Goal: Task Accomplishment & Management: Manage account settings

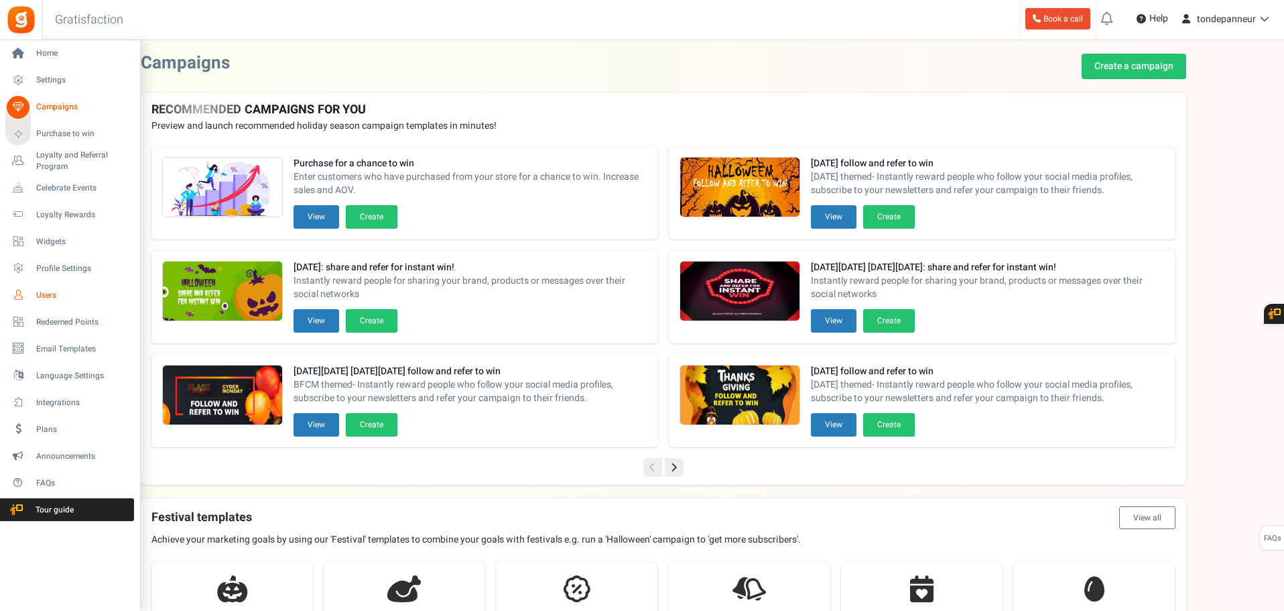
click at [40, 300] on span "Users" at bounding box center [83, 295] width 94 height 11
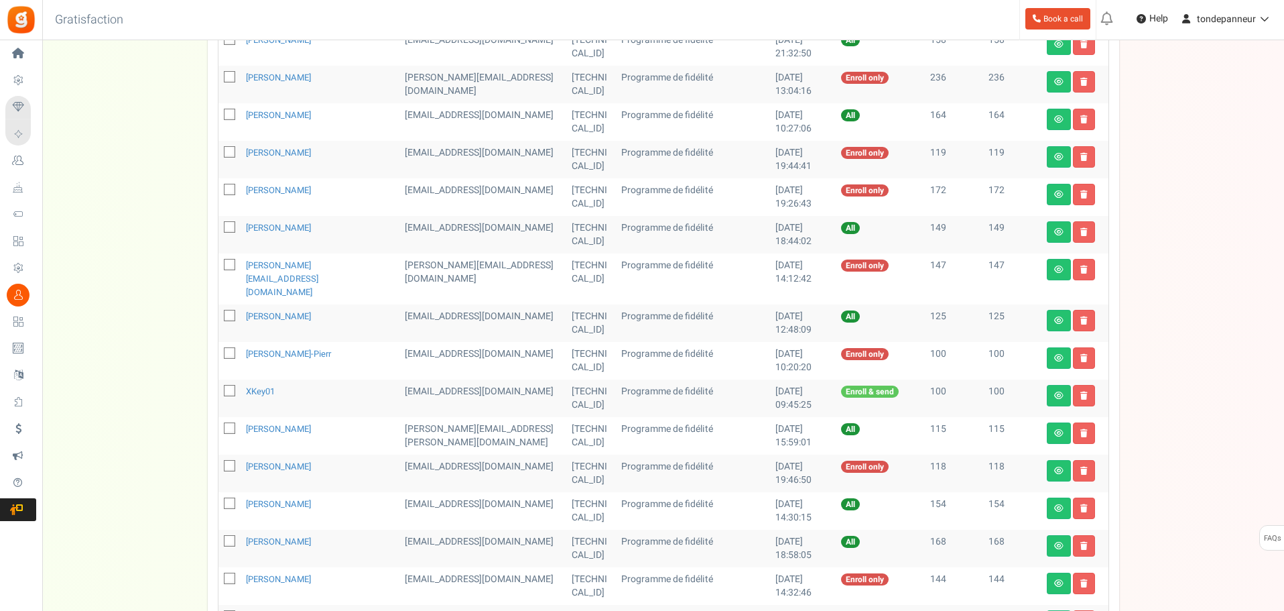
scroll to position [335, 0]
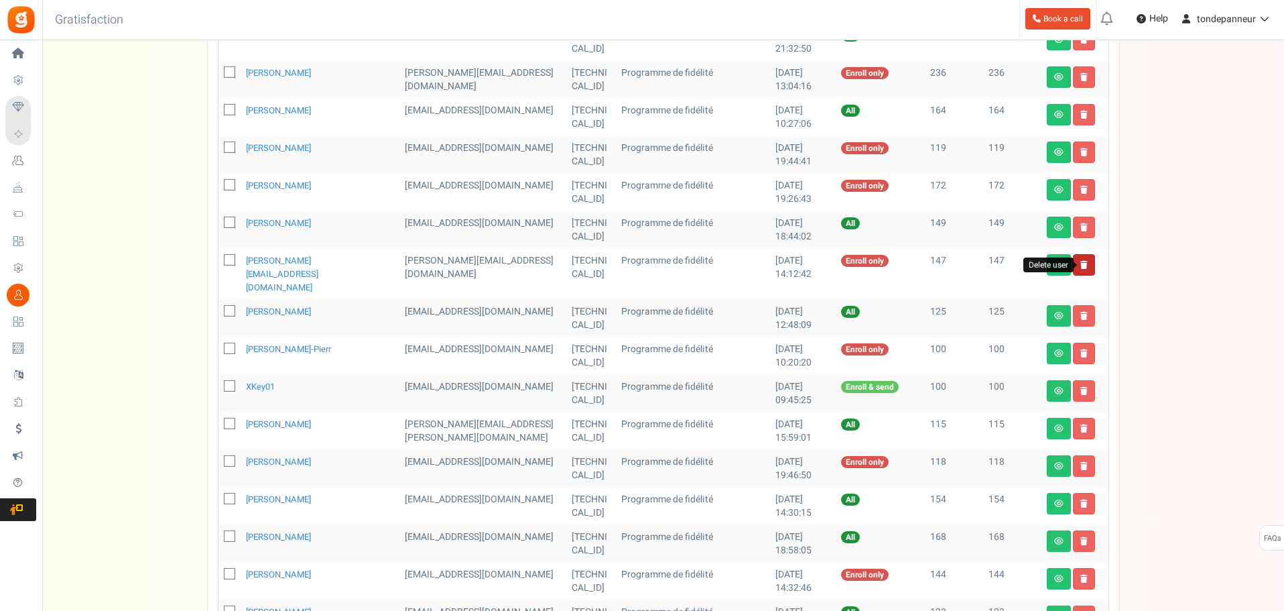
click at [1082, 265] on icon at bounding box center [1084, 265] width 7 height 8
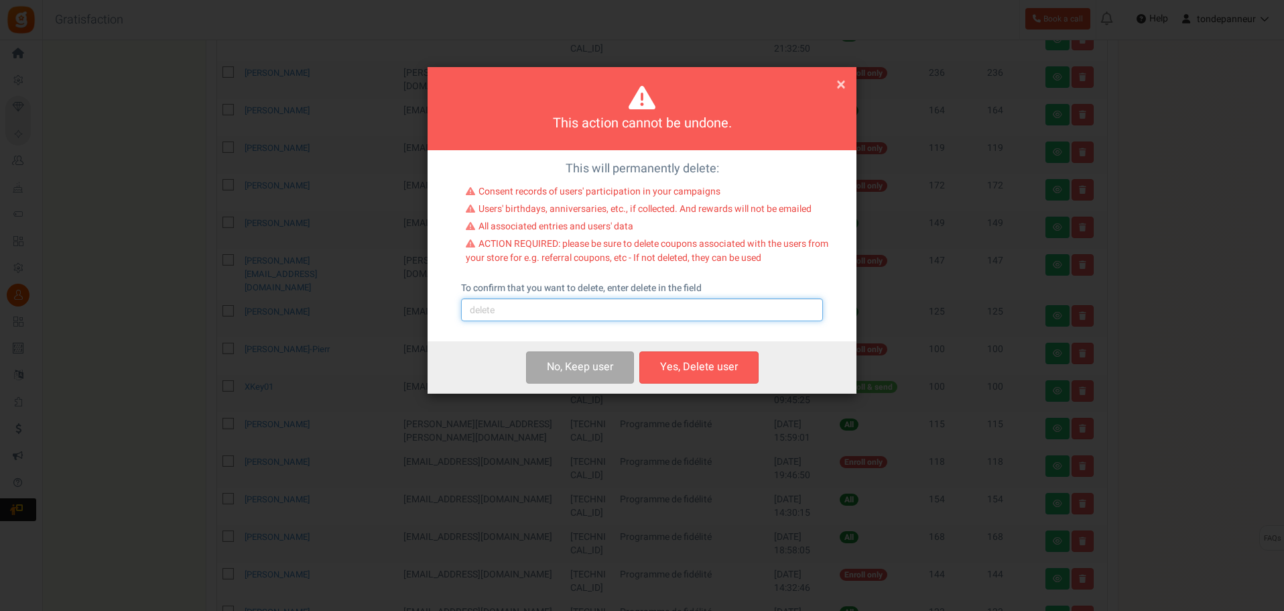
click at [530, 313] on input "text" at bounding box center [642, 309] width 362 height 23
type input "delete"
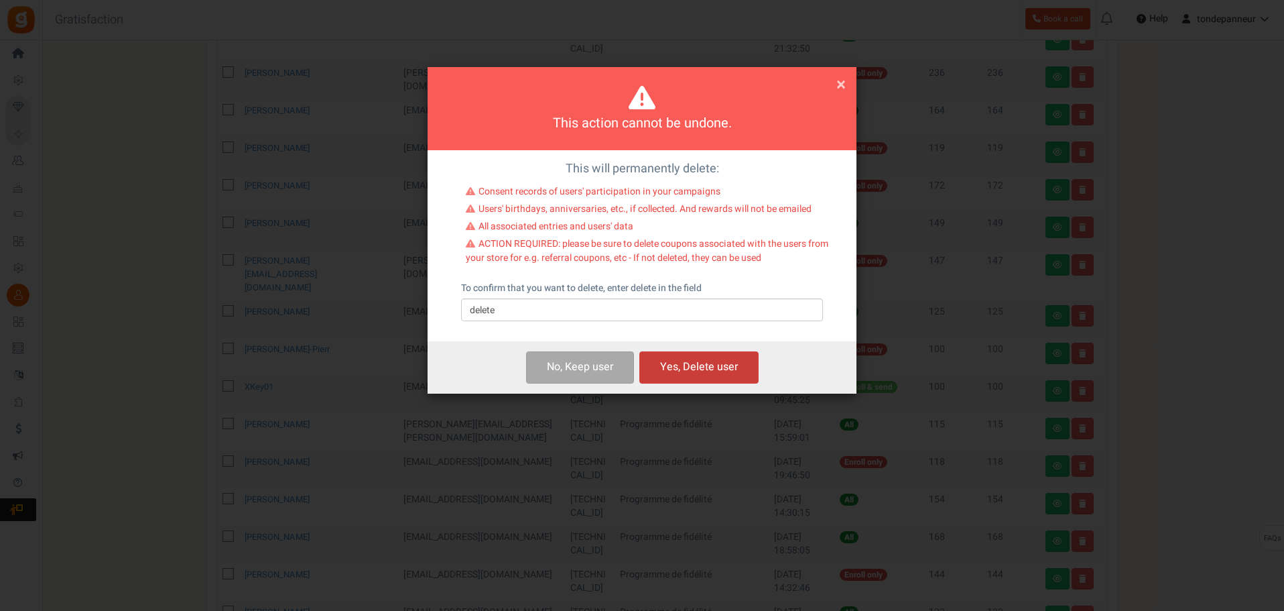
click at [676, 367] on button "Yes, Delete user" at bounding box center [699, 367] width 119 height 32
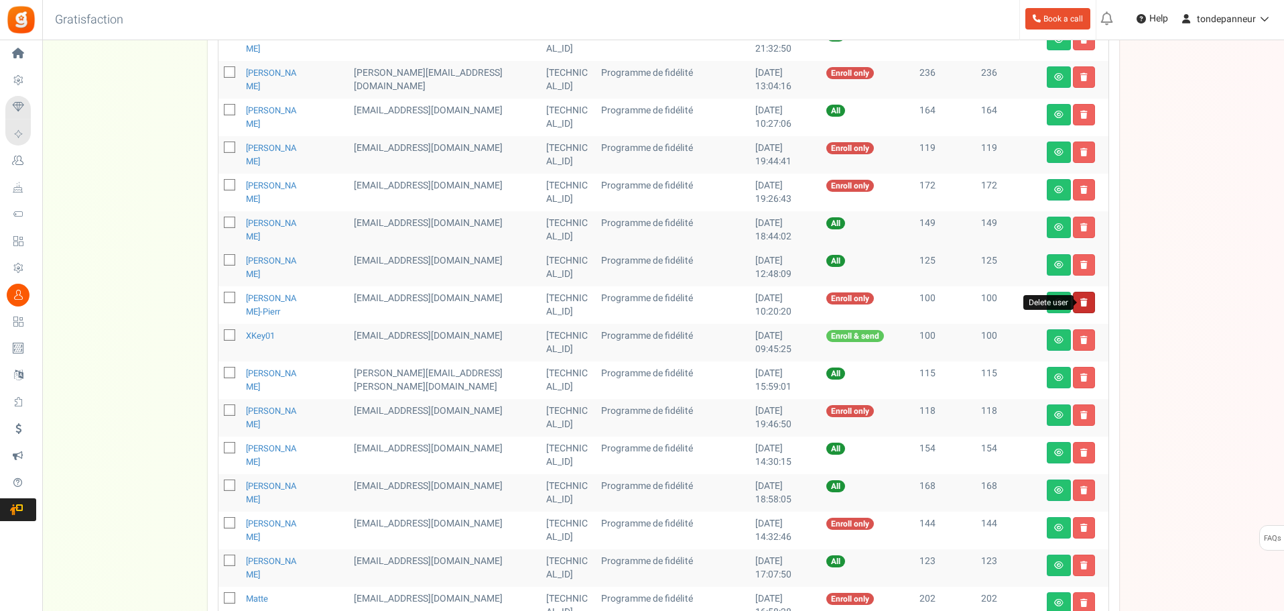
click at [1081, 305] on icon at bounding box center [1084, 302] width 7 height 8
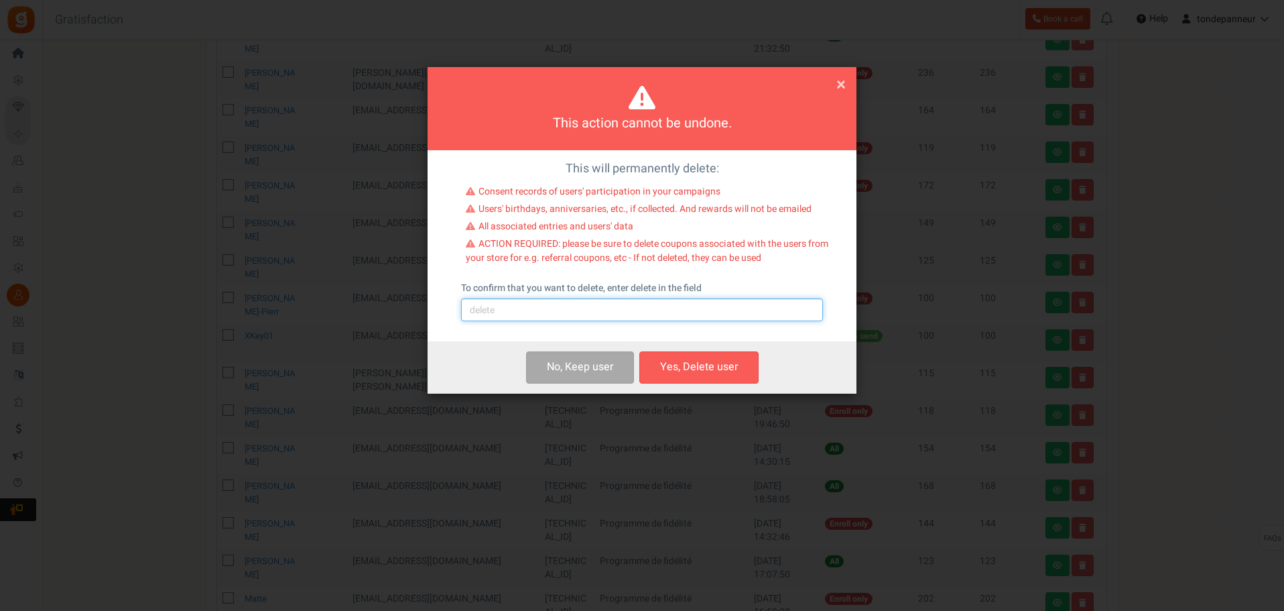
click at [530, 312] on input "text" at bounding box center [642, 309] width 362 height 23
type input "delete"
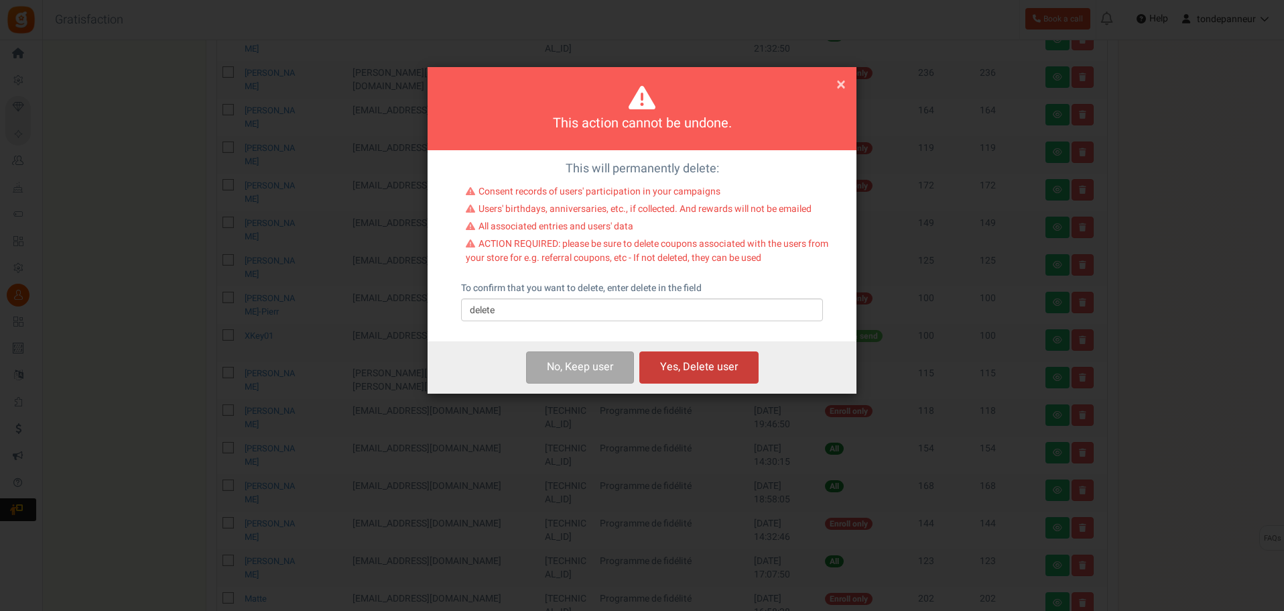
click at [695, 363] on button "Yes, Delete user" at bounding box center [699, 367] width 119 height 32
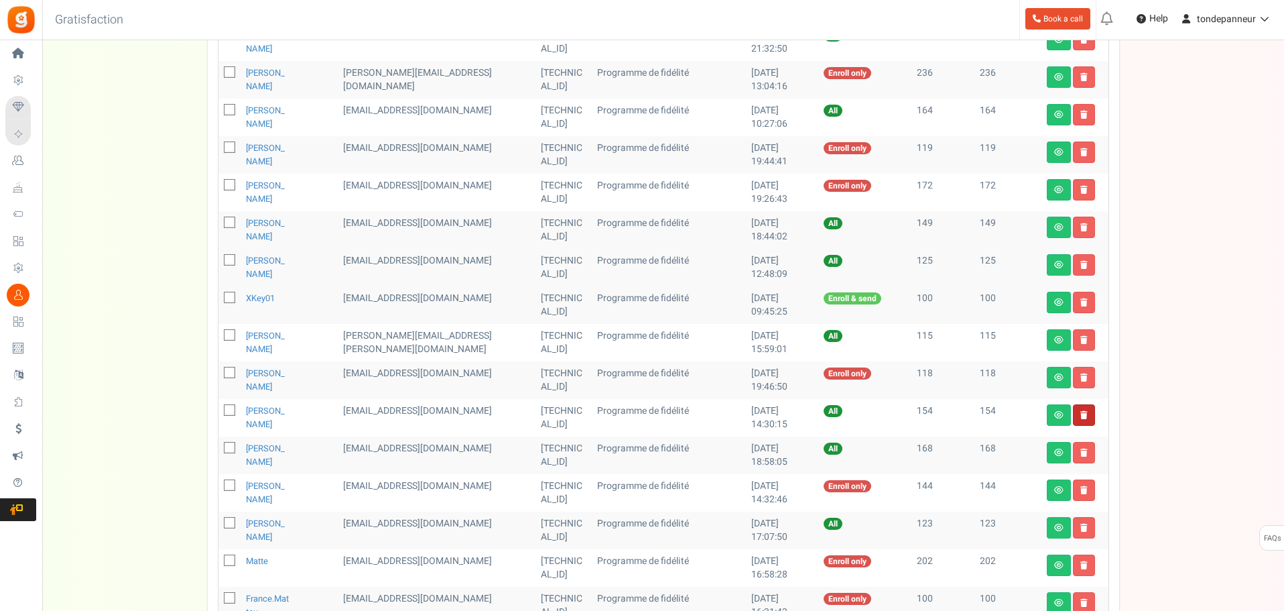
click at [1085, 409] on link at bounding box center [1084, 414] width 22 height 21
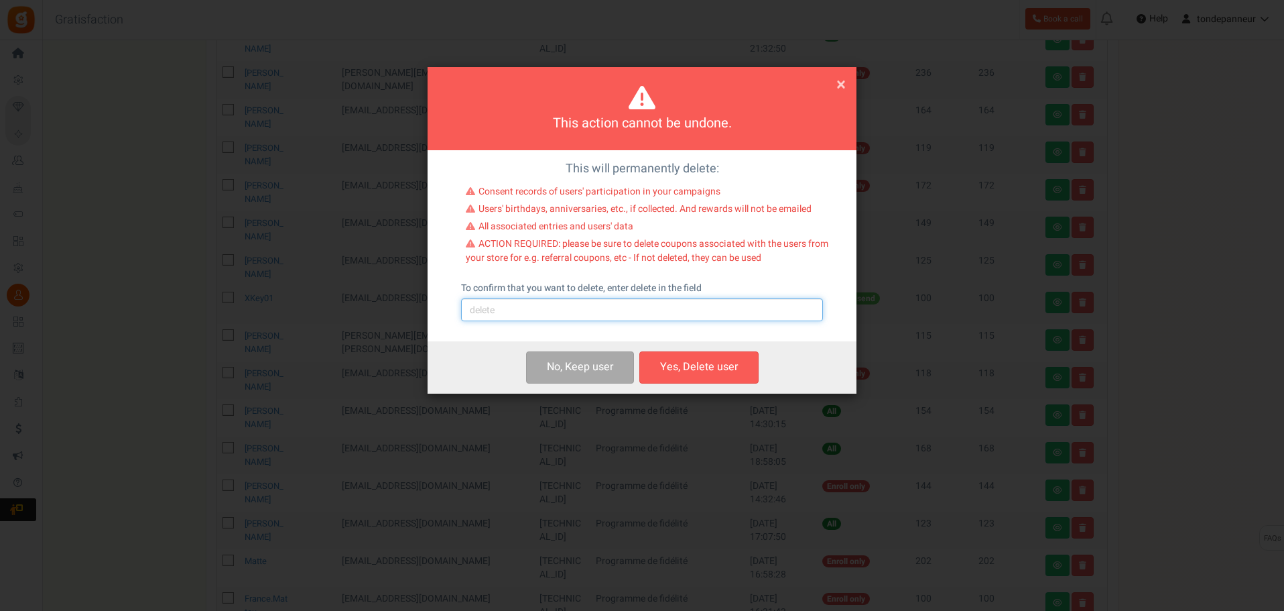
drag, startPoint x: 586, startPoint y: 313, endPoint x: 568, endPoint y: 319, distance: 19.1
click at [586, 313] on input "text" at bounding box center [642, 309] width 362 height 23
type input "delete"
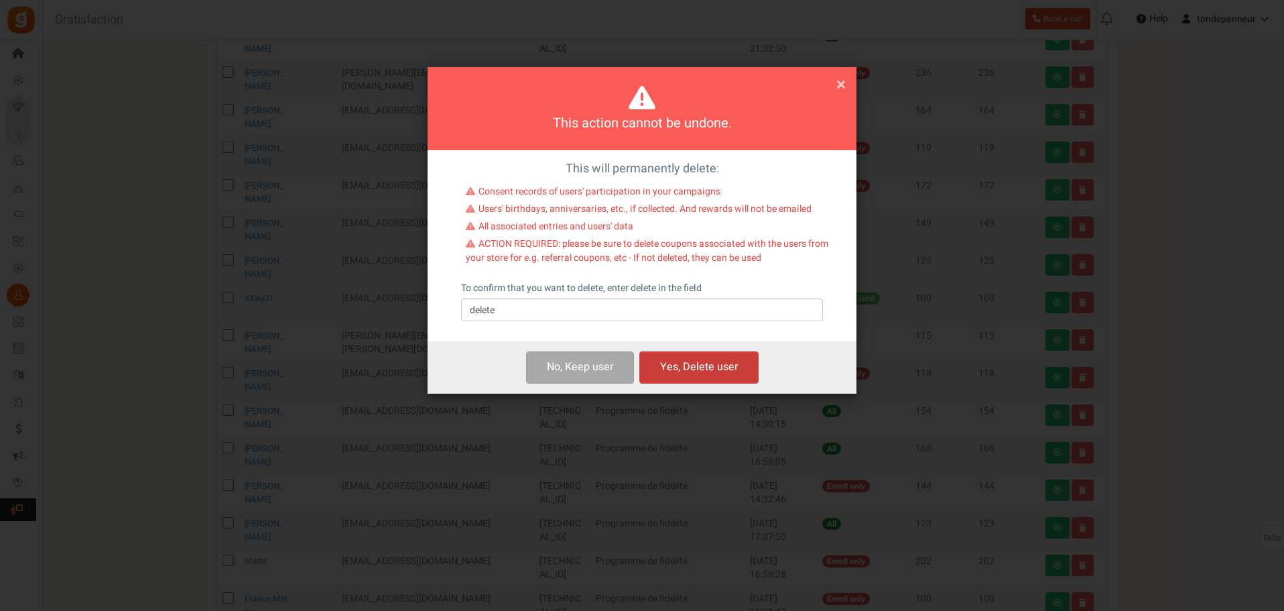
click at [708, 357] on button "Yes, Delete user" at bounding box center [699, 367] width 119 height 32
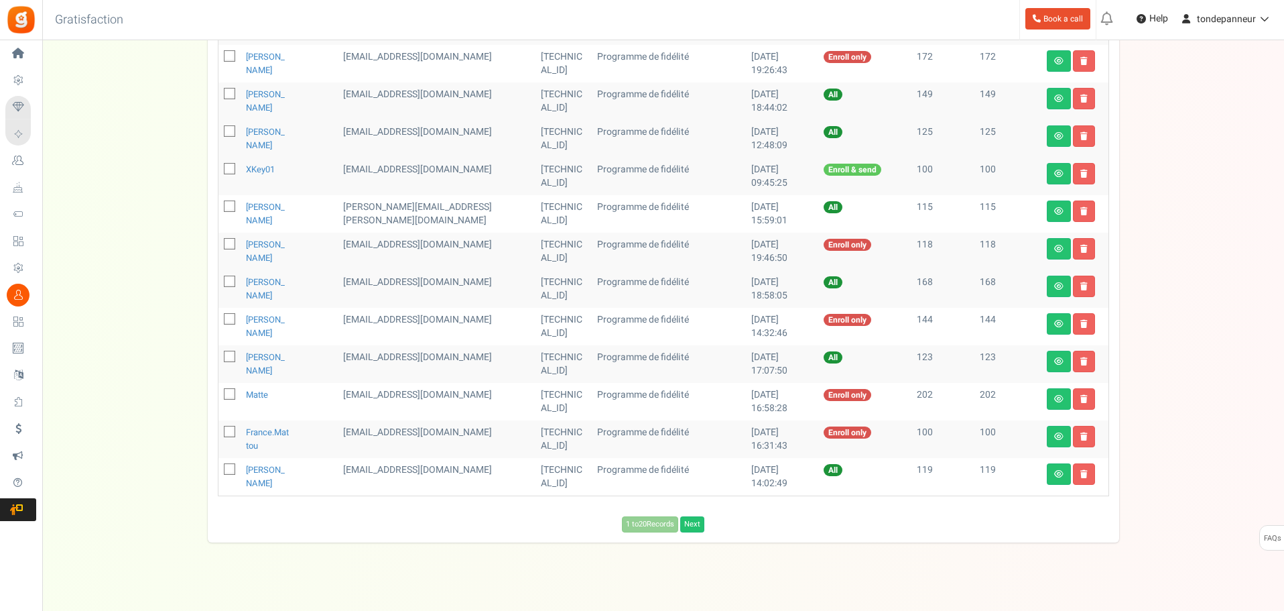
scroll to position [476, 0]
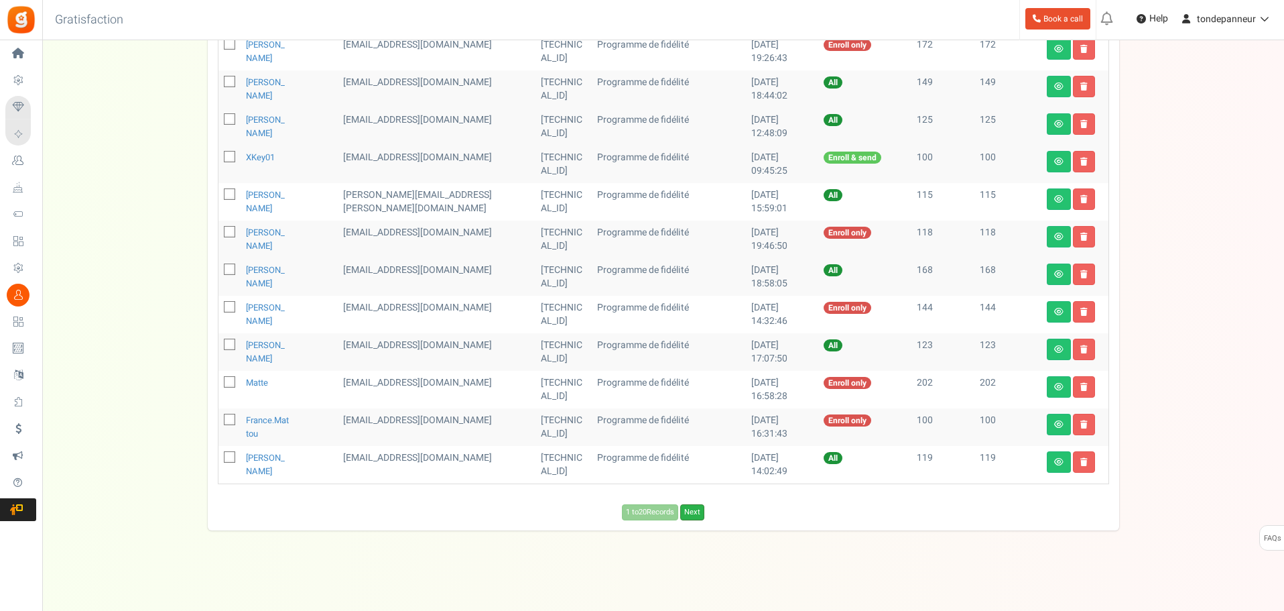
click at [702, 511] on link "Next" at bounding box center [692, 512] width 24 height 16
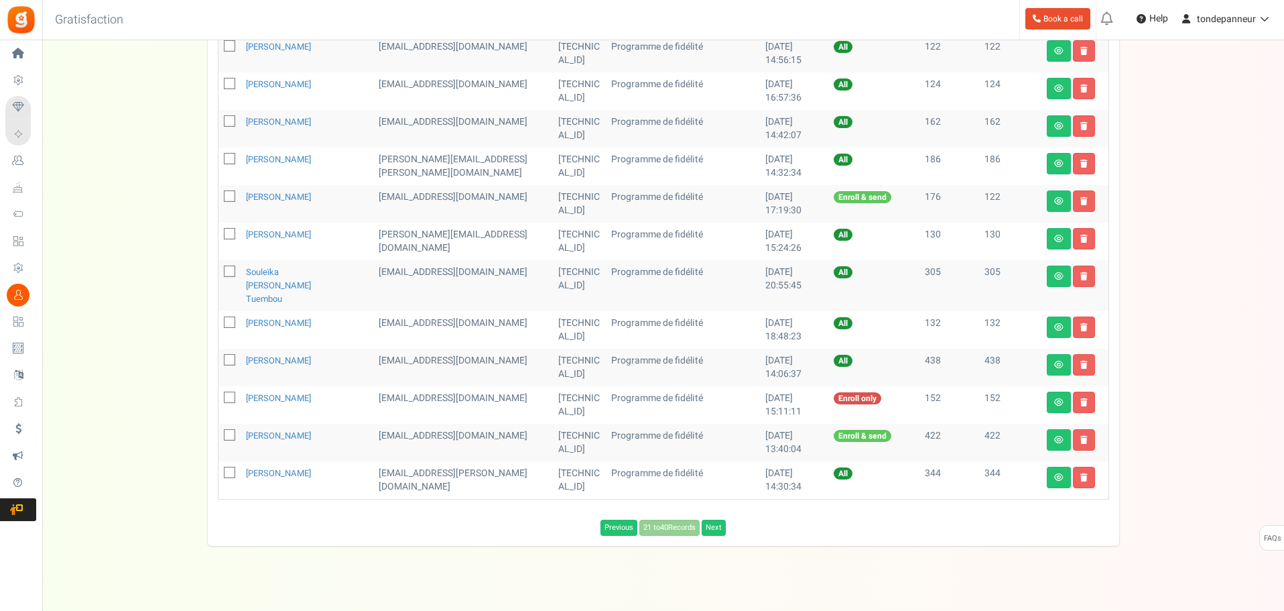
scroll to position [589, 0]
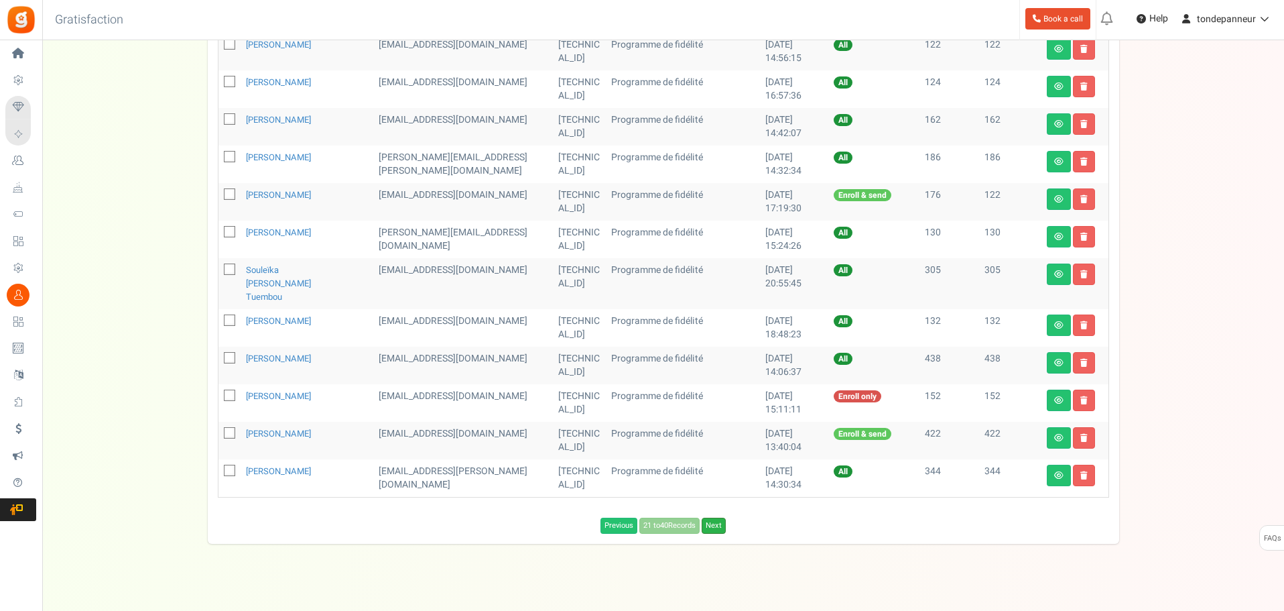
click at [718, 518] on link "Next" at bounding box center [714, 526] width 24 height 16
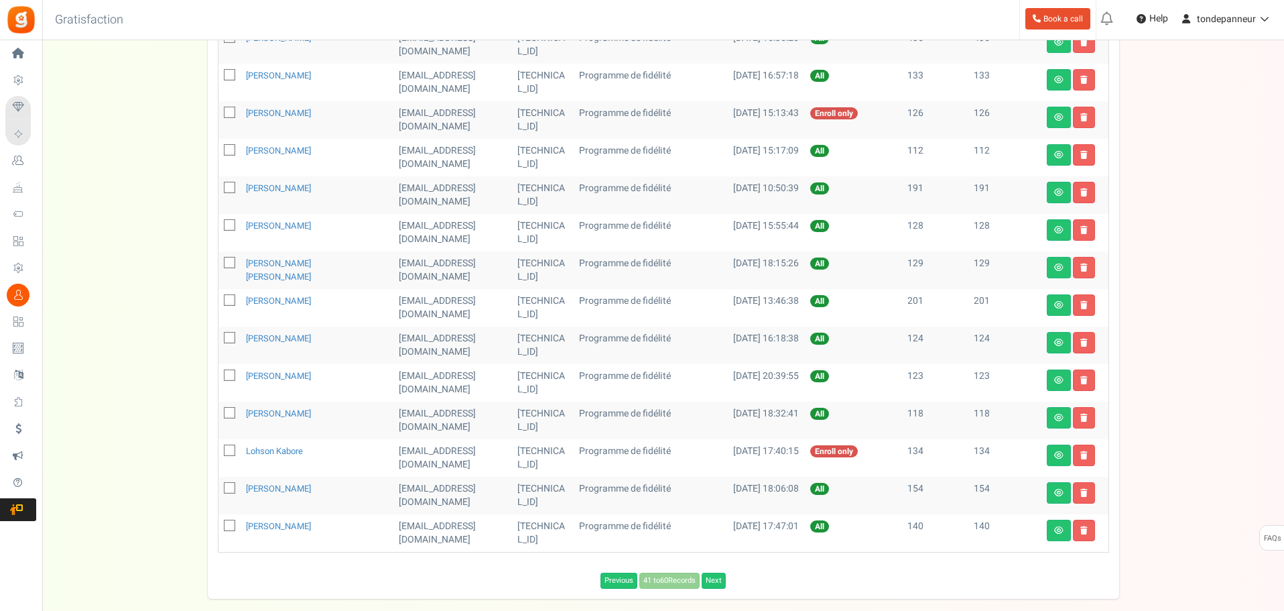
scroll to position [522, 0]
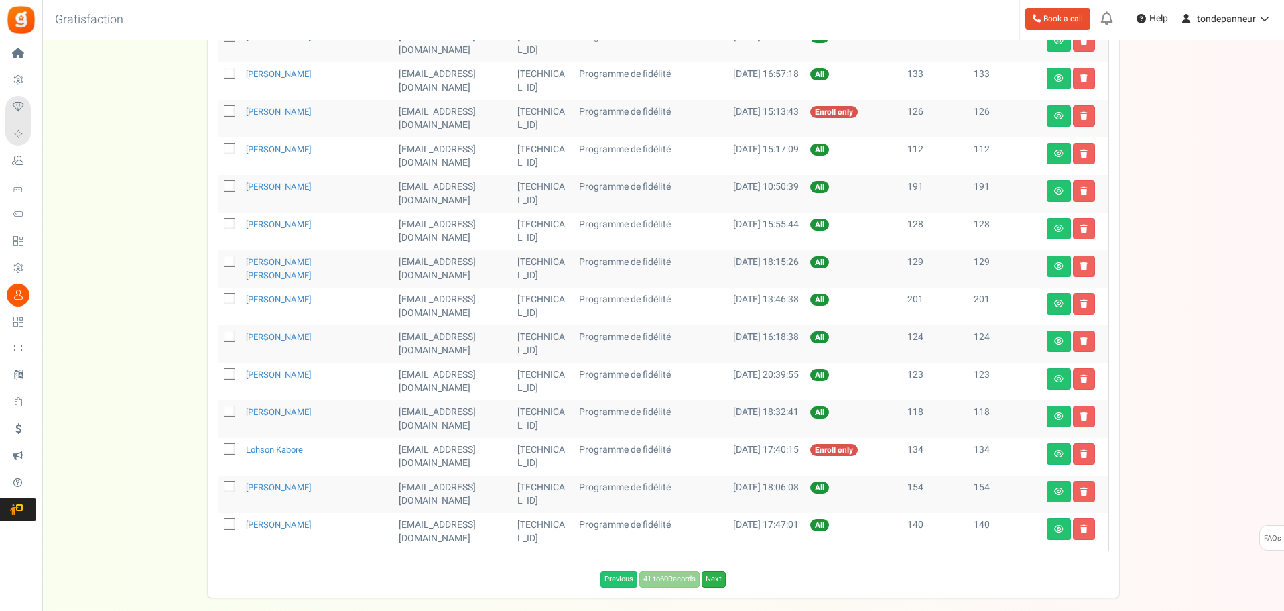
click at [723, 582] on link "Next" at bounding box center [714, 579] width 24 height 16
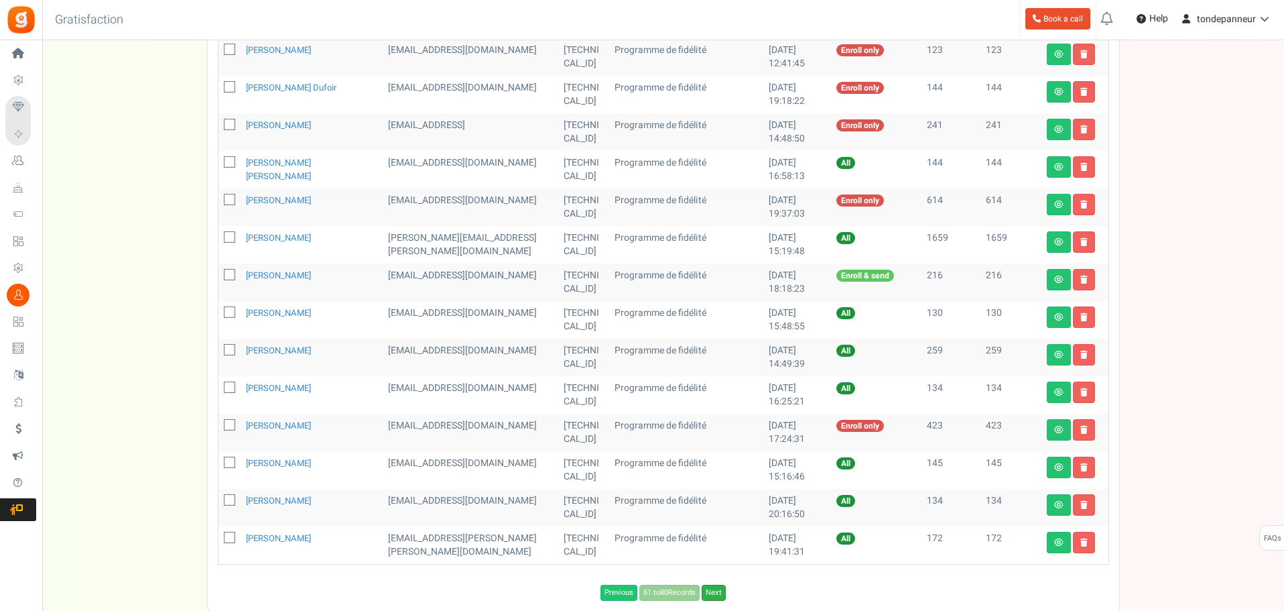
click at [713, 585] on link "Next" at bounding box center [714, 593] width 24 height 16
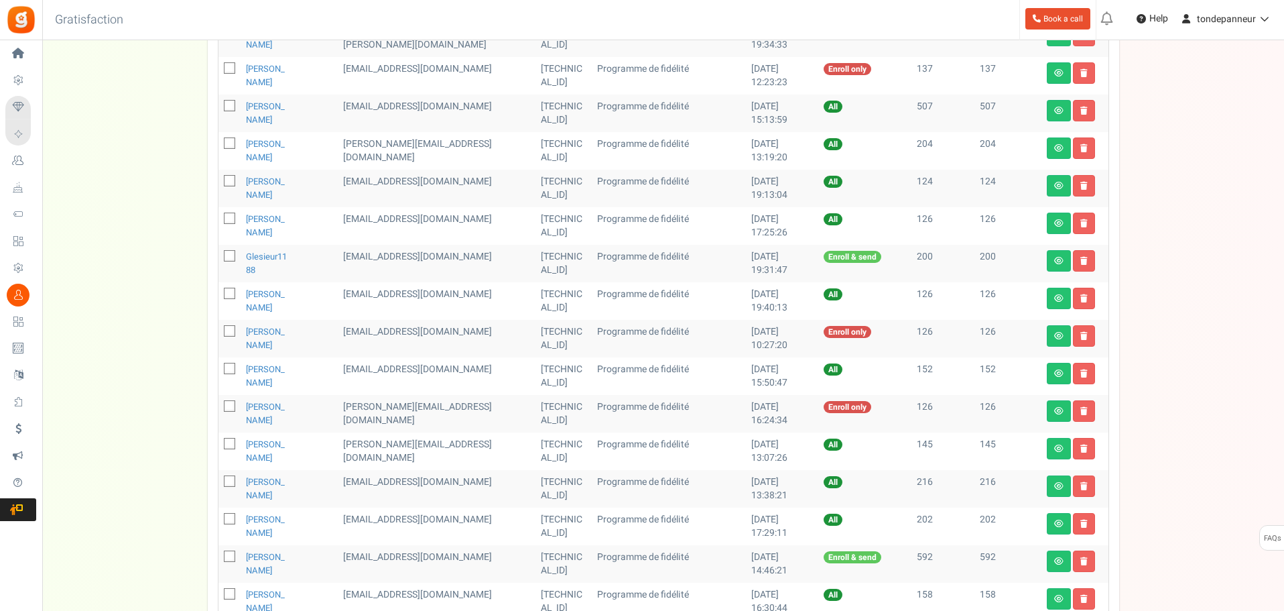
scroll to position [589, 0]
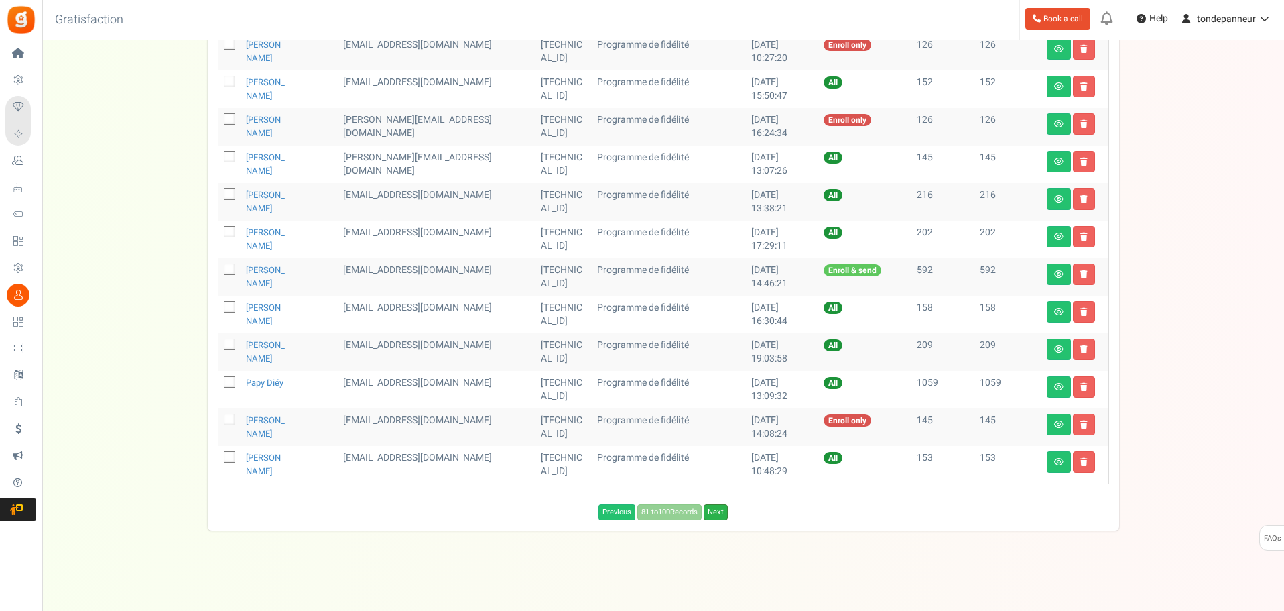
click at [720, 513] on link "Next" at bounding box center [716, 512] width 24 height 16
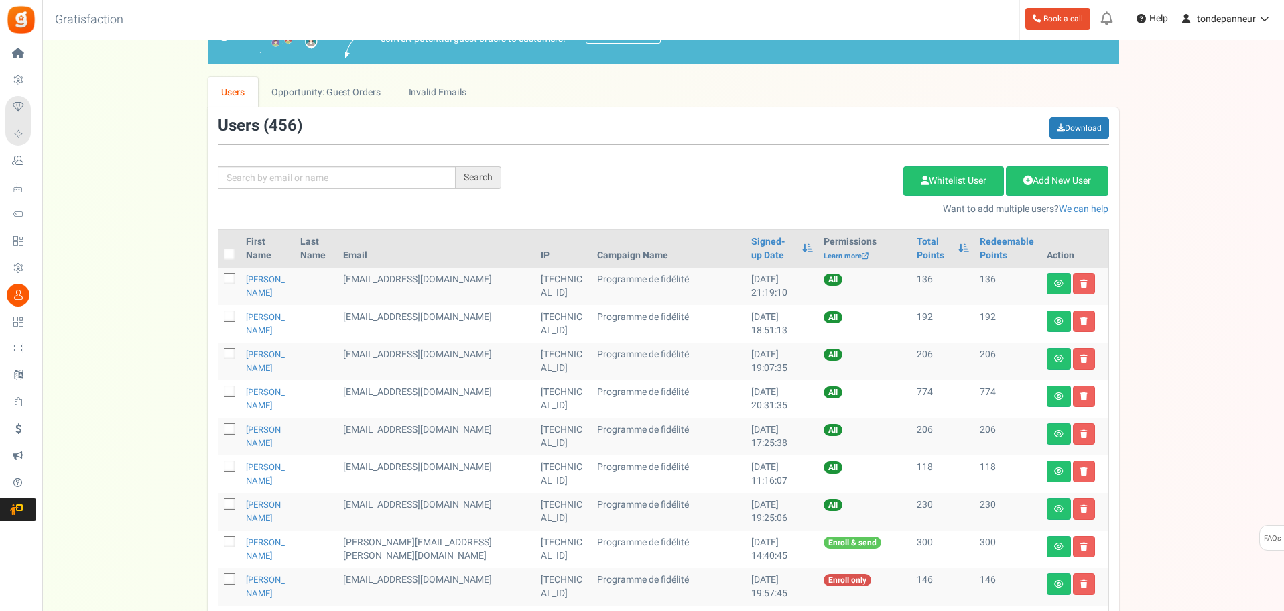
scroll to position [52, 0]
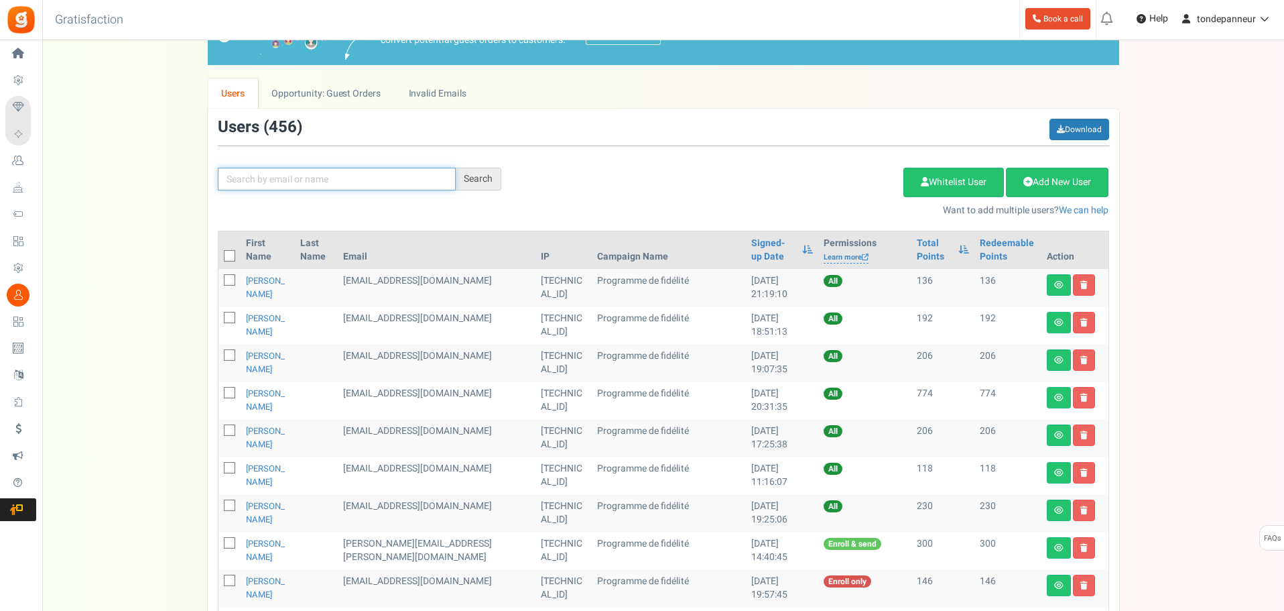
click at [358, 183] on input "text" at bounding box center [337, 179] width 238 height 23
type input "[PERSON_NAME]"
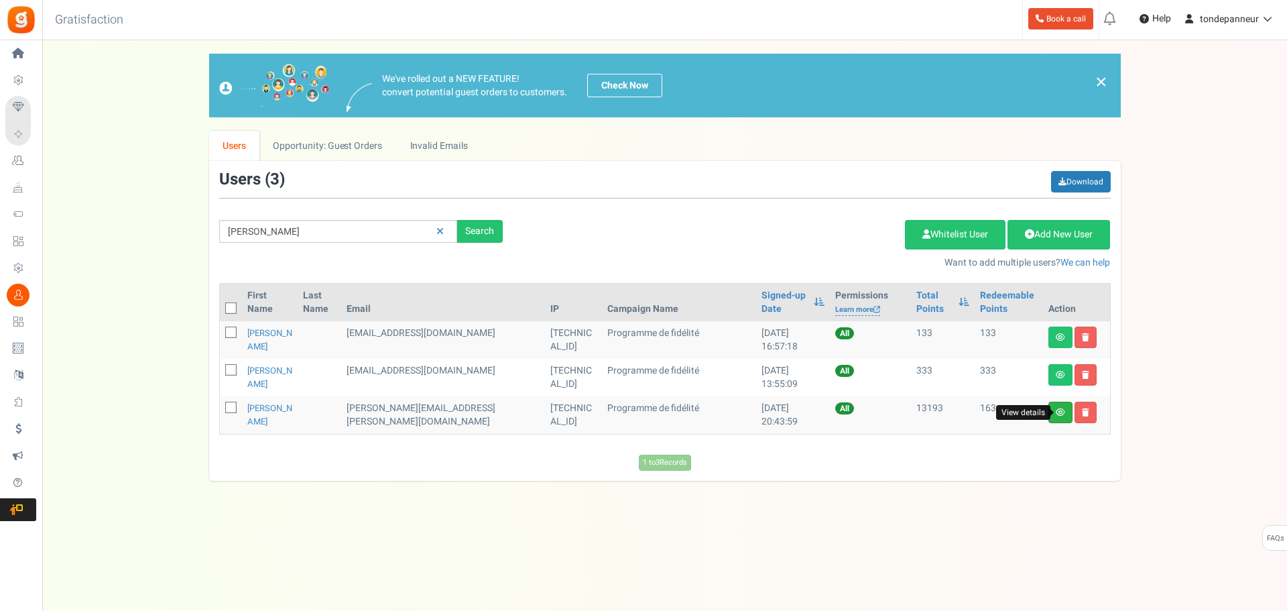
click at [1056, 413] on icon at bounding box center [1060, 412] width 9 height 8
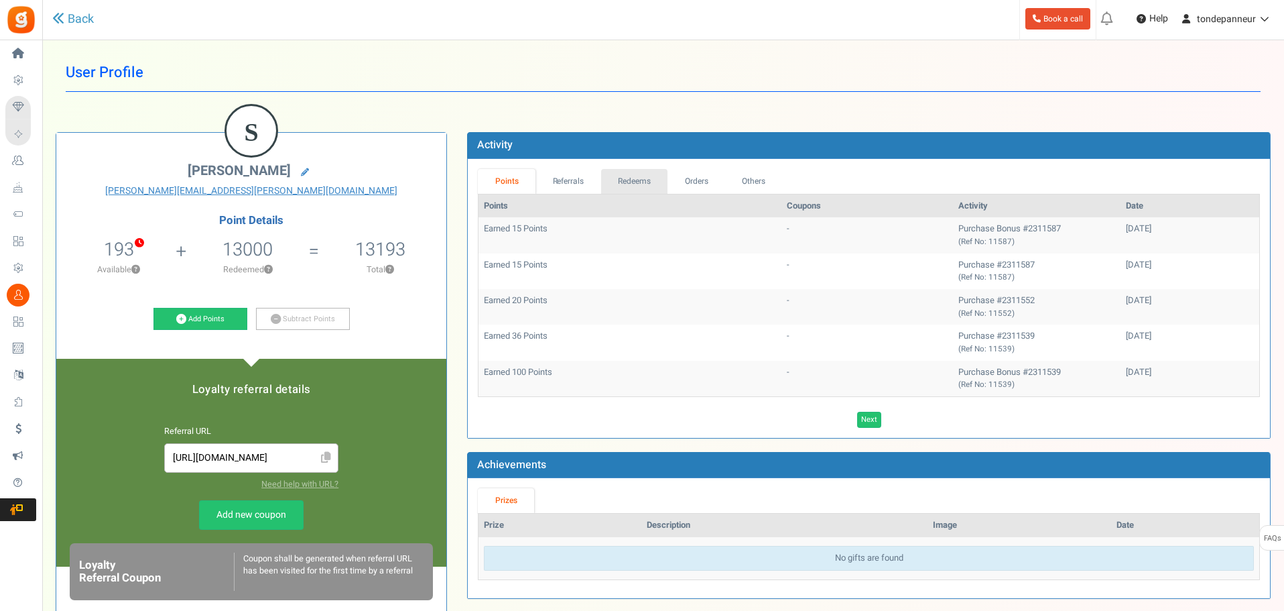
click at [634, 180] on link "Redeems" at bounding box center [634, 181] width 67 height 25
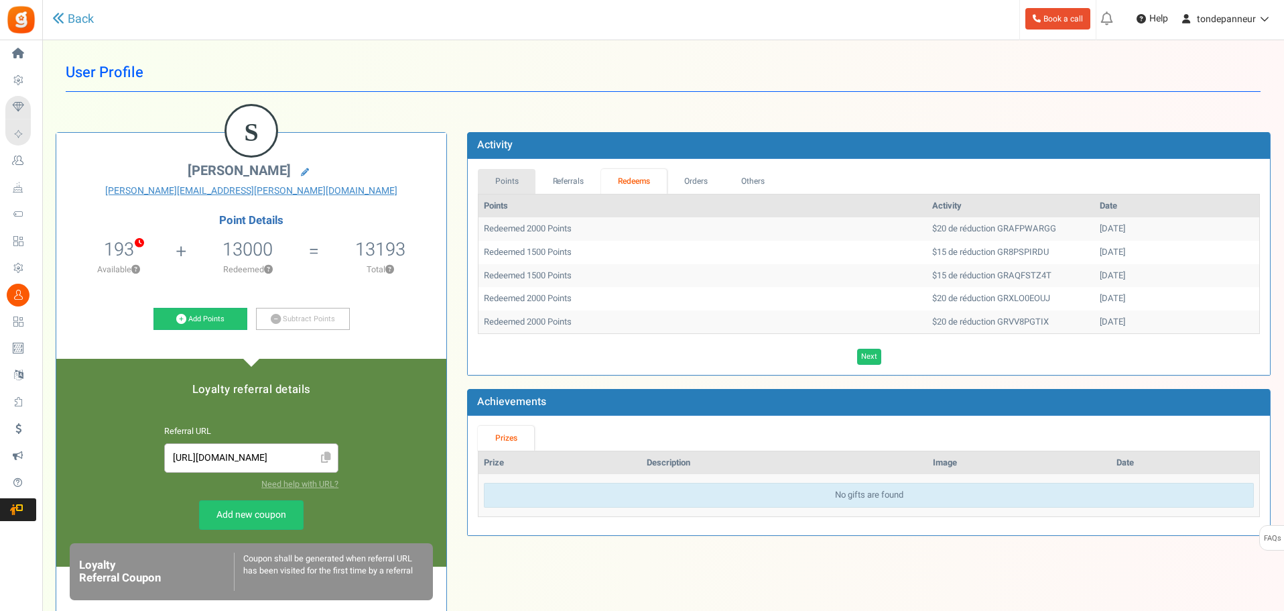
click at [513, 181] on link "Points" at bounding box center [507, 181] width 58 height 25
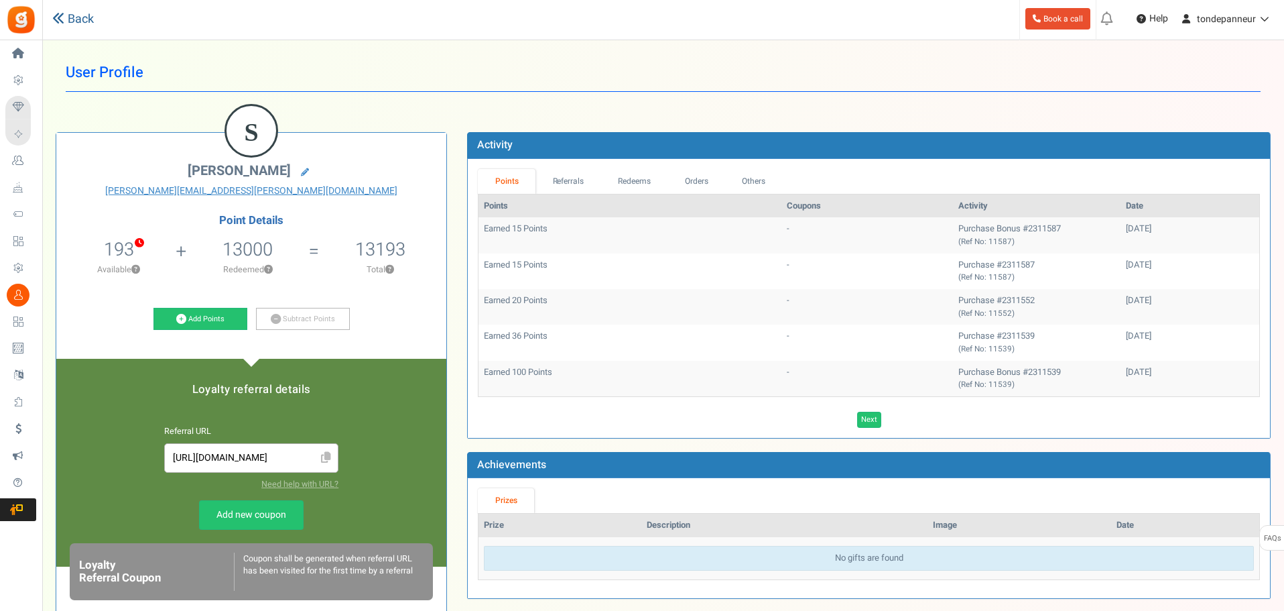
click at [73, 23] on link "Back" at bounding box center [73, 19] width 42 height 17
